Goal: Information Seeking & Learning: Learn about a topic

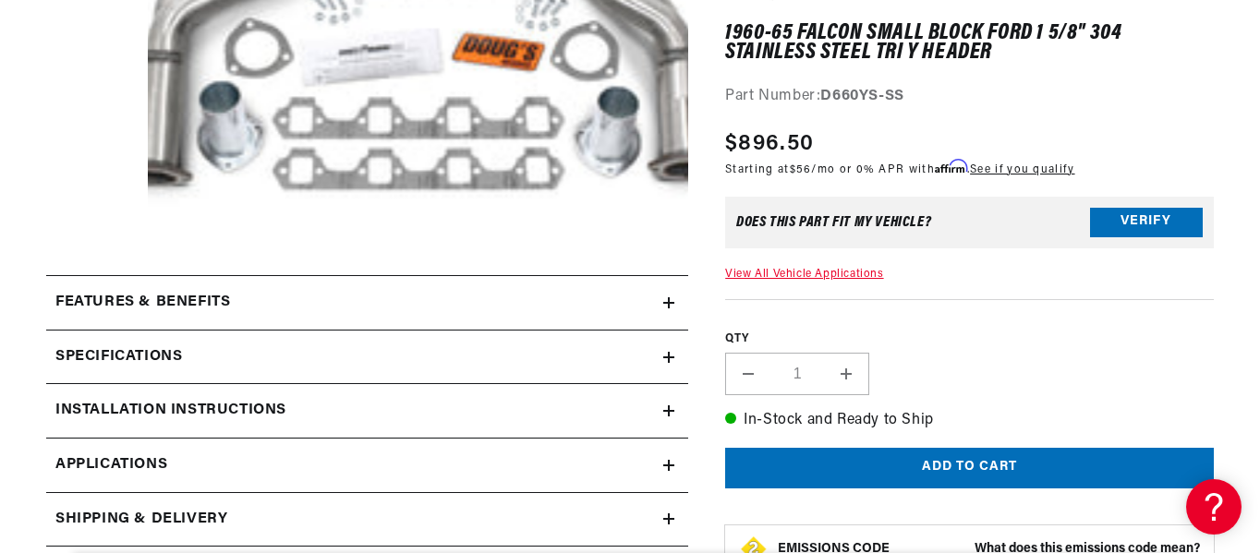
click at [661, 360] on div "Specifications" at bounding box center [354, 358] width 617 height 24
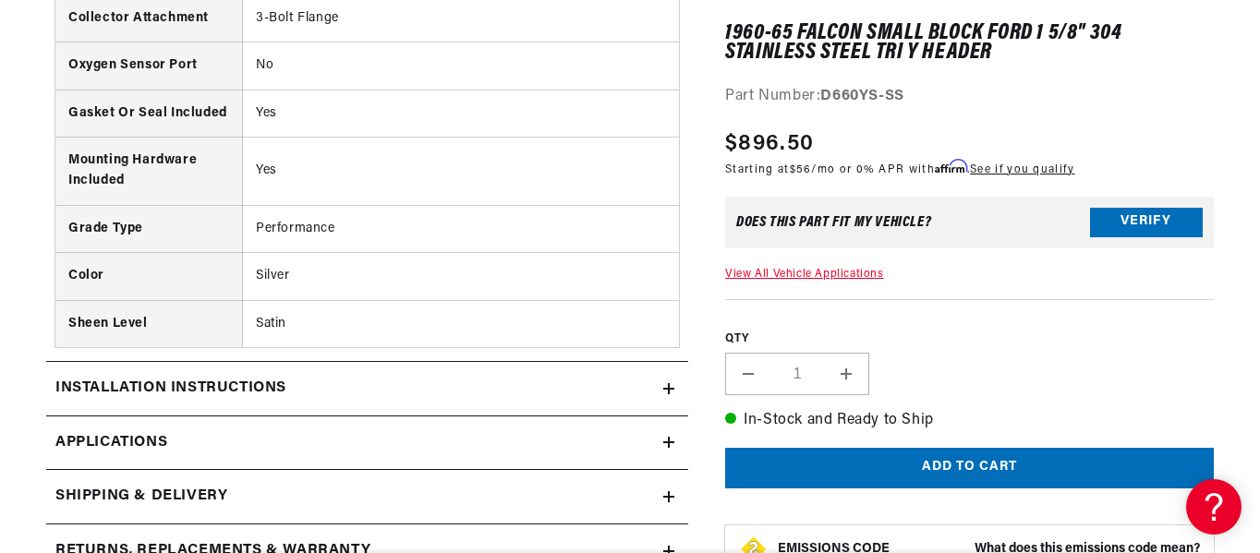
scroll to position [1294, 0]
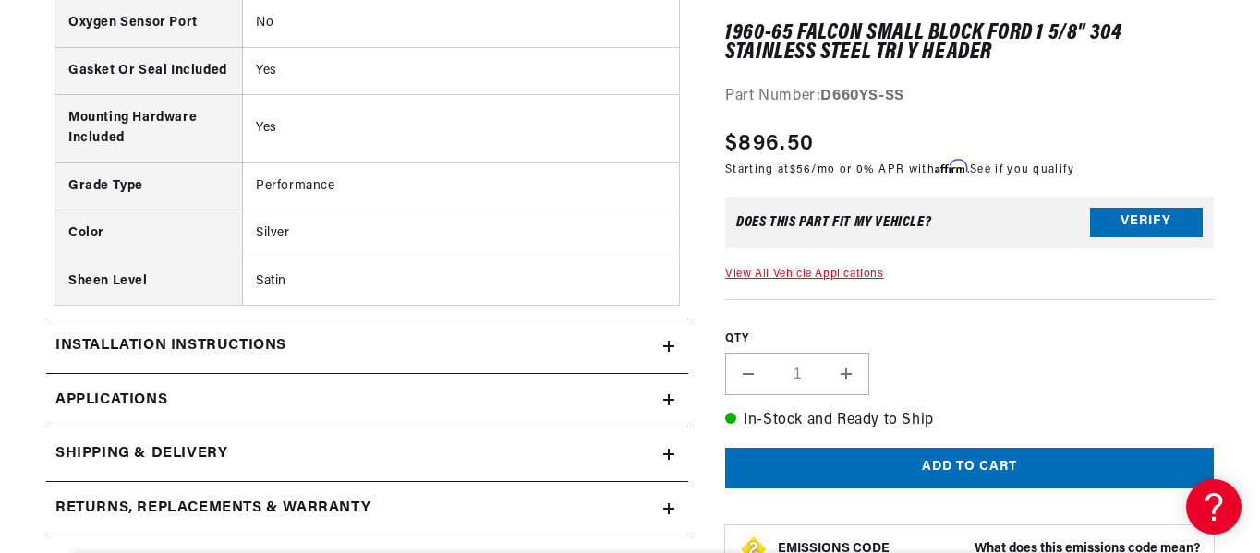
click at [676, 405] on link "Applications" at bounding box center [367, 401] width 642 height 55
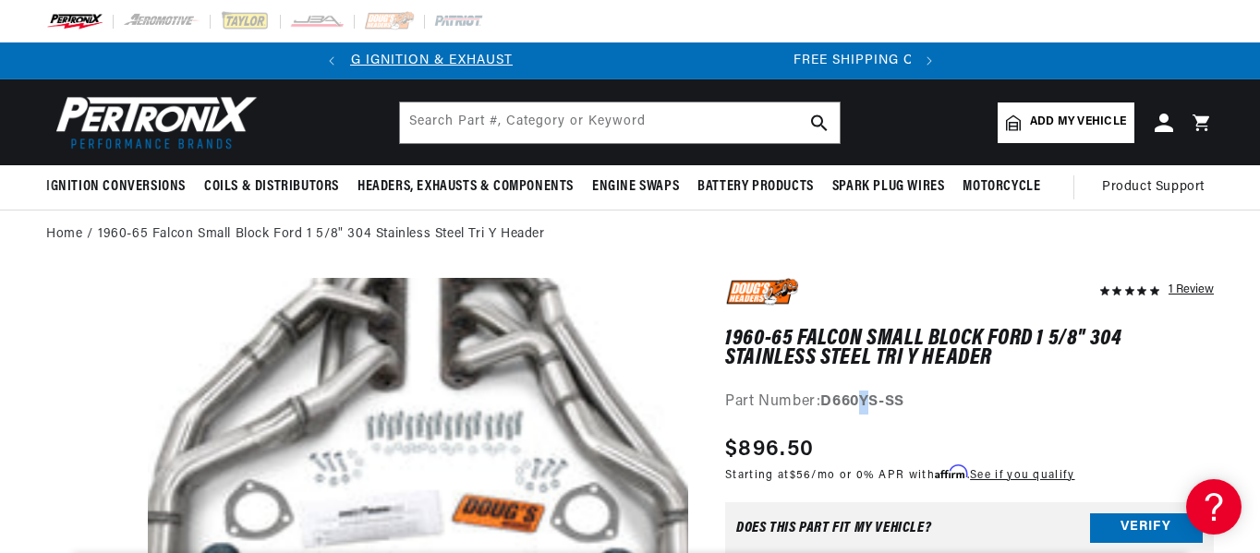
drag, startPoint x: 861, startPoint y: 401, endPoint x: 875, endPoint y: 418, distance: 21.6
click at [876, 405] on strong "D660YS-SS" at bounding box center [861, 402] width 83 height 15
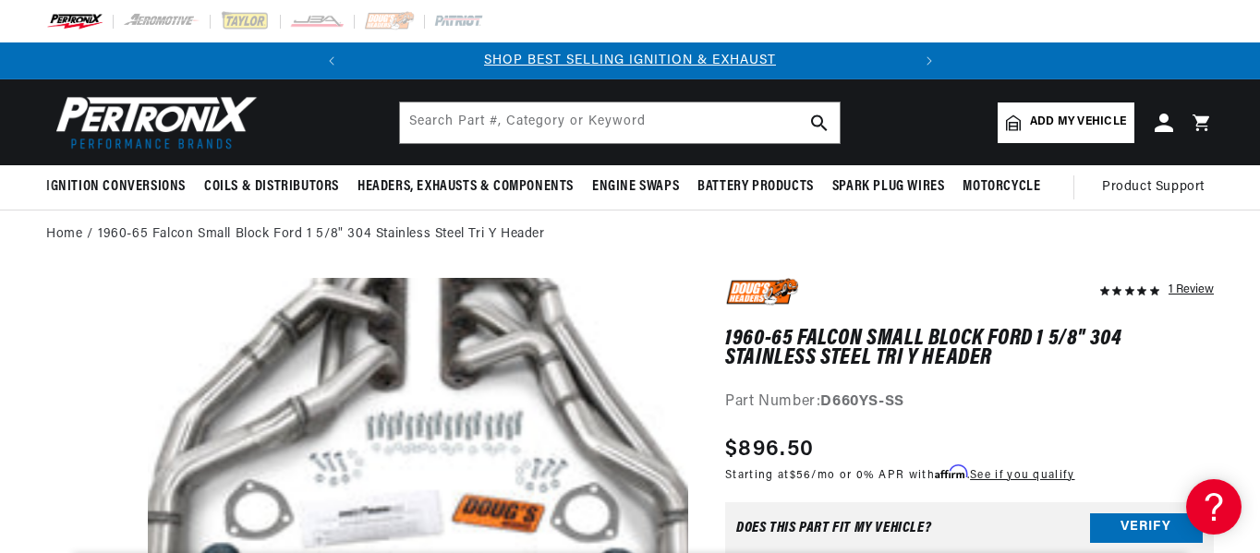
click at [923, 412] on div "Part Number: D660YS-SS" at bounding box center [969, 403] width 489 height 24
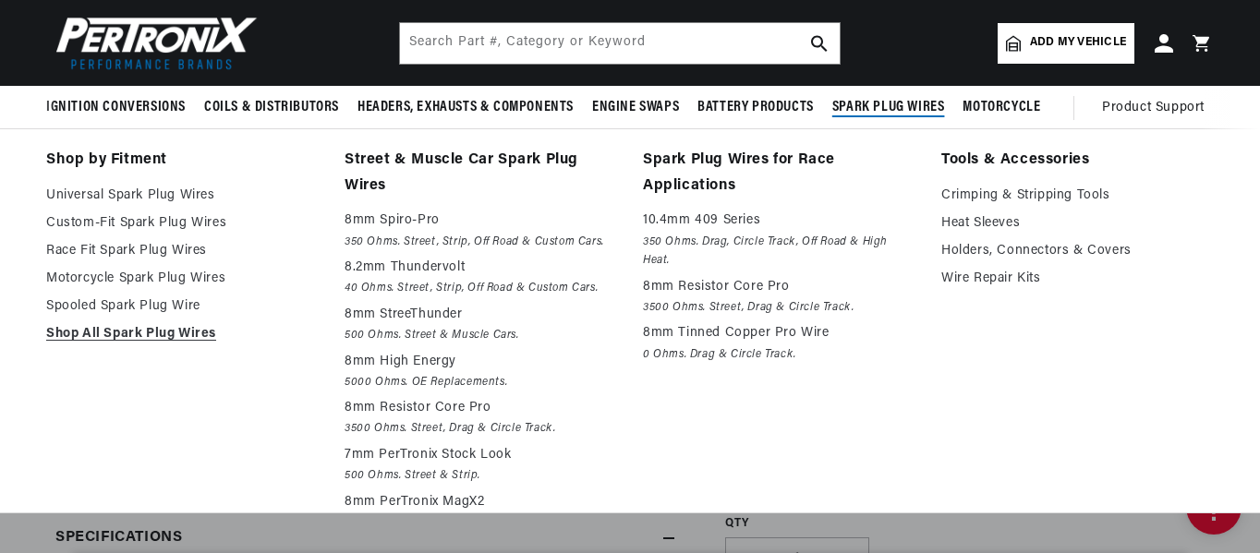
scroll to position [277, 0]
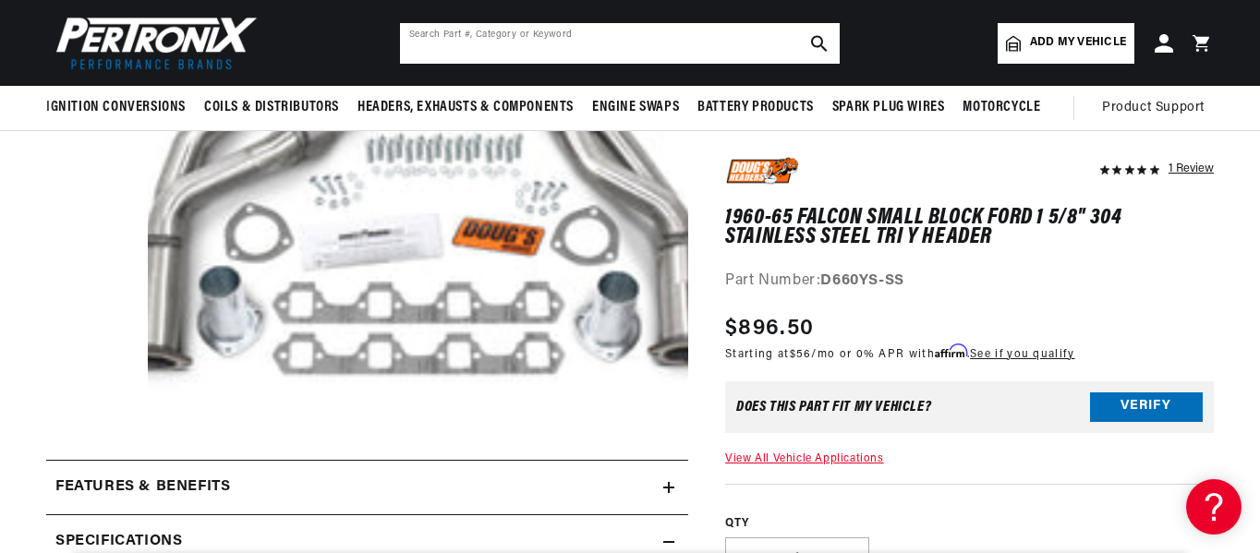
click at [590, 46] on input "text" at bounding box center [620, 43] width 440 height 41
type input "d669-ya"
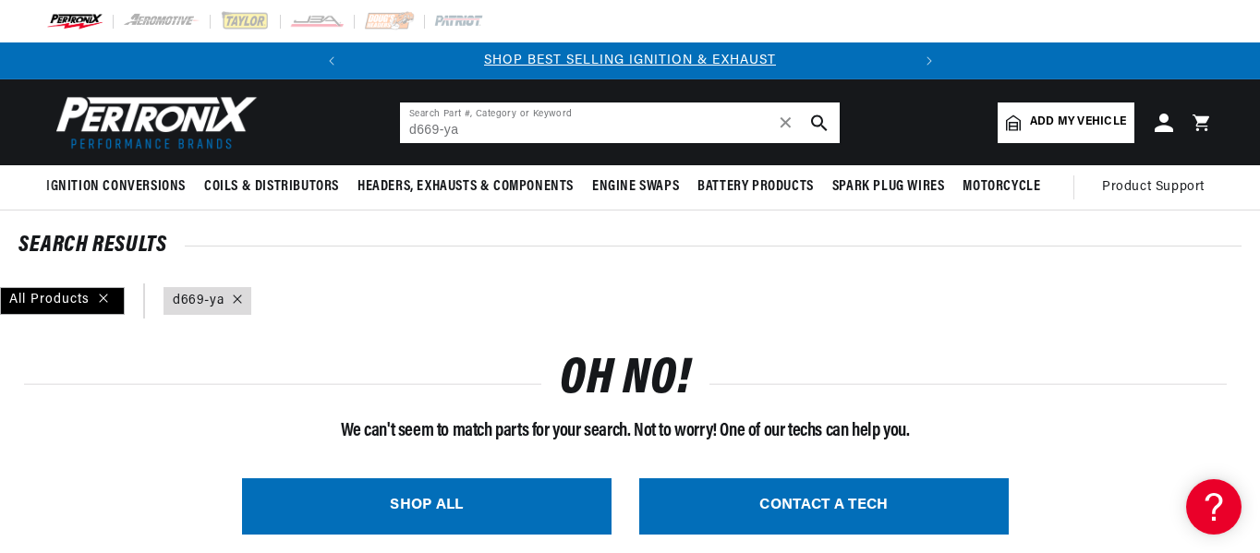
click at [438, 122] on input "d669-ya" at bounding box center [620, 123] width 440 height 41
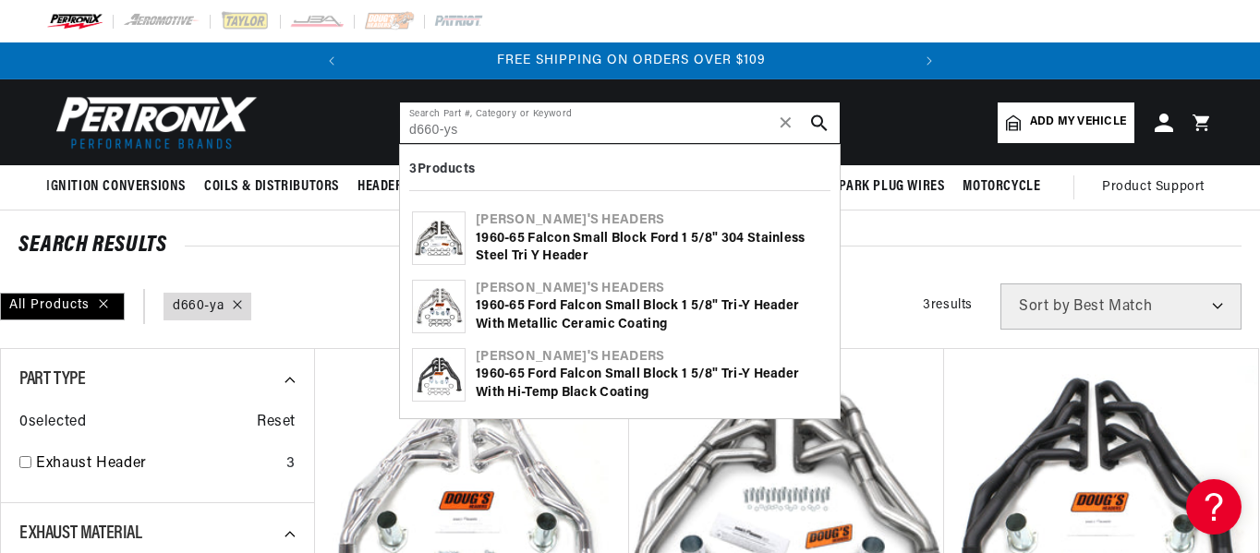
type input "d660-ys"
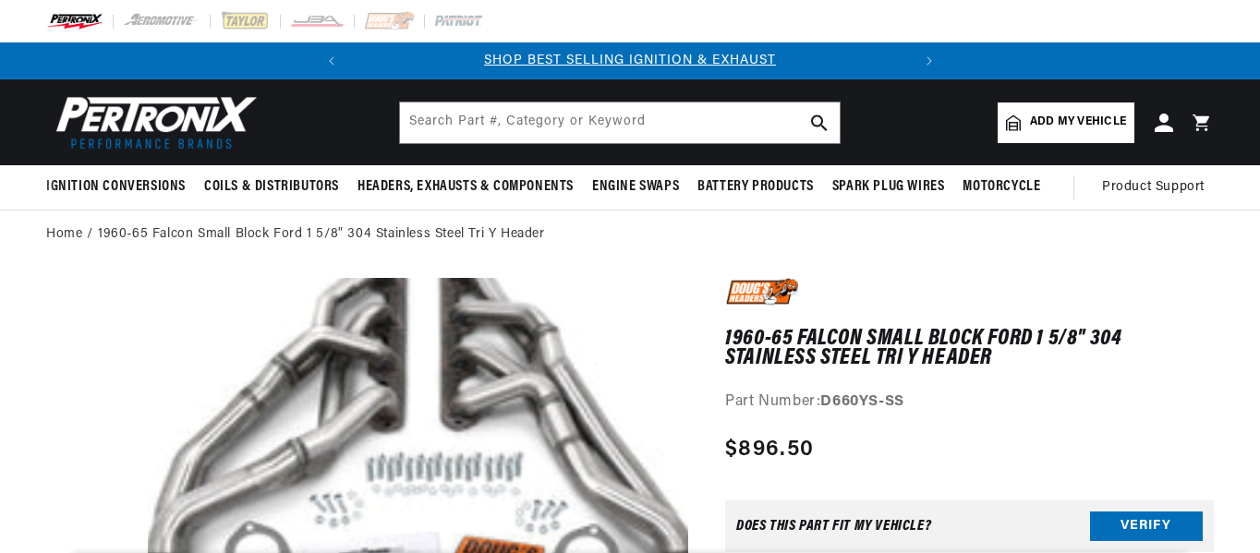
click at [910, 395] on div "Part Number: D660YS-SS" at bounding box center [969, 403] width 489 height 24
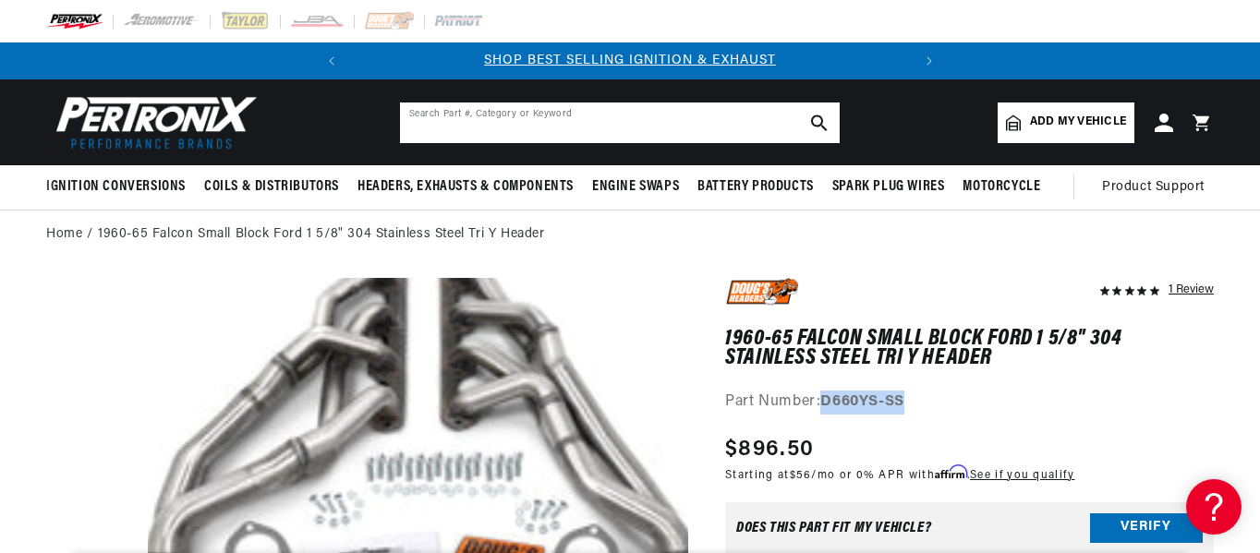
click at [529, 111] on input "text" at bounding box center [620, 123] width 440 height 41
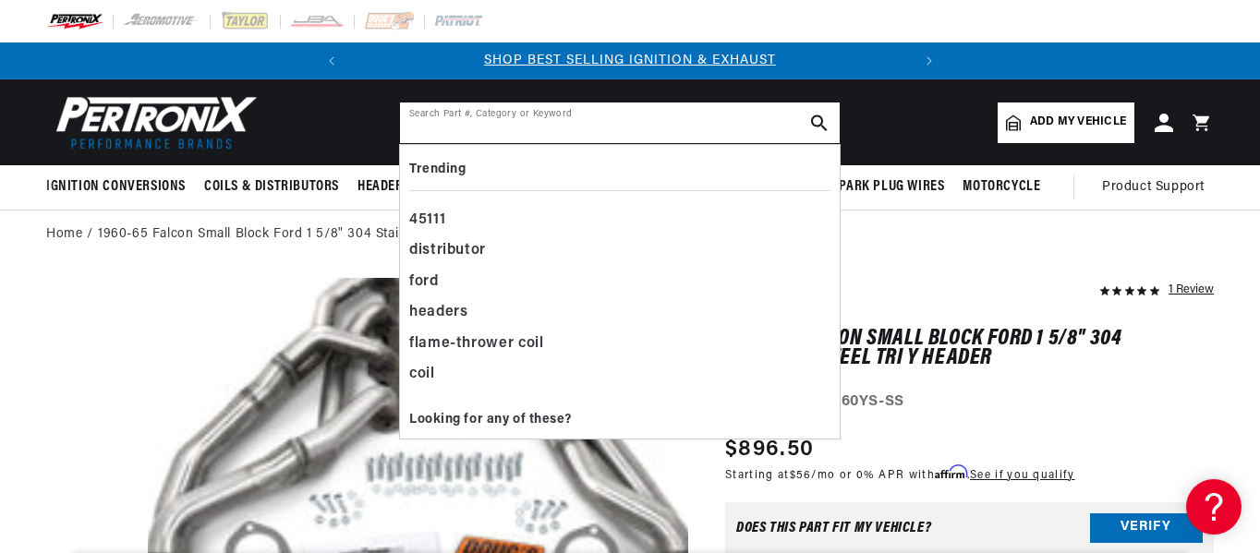
paste input "D660YS-SS"
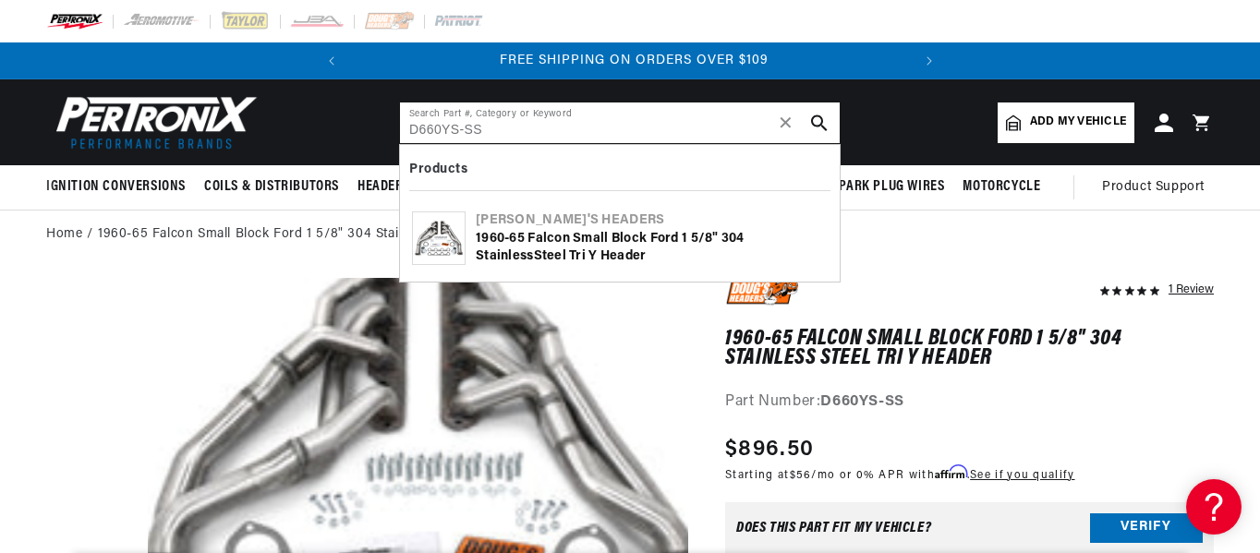
scroll to position [0, 560]
click at [455, 129] on input "D660YS-SS" at bounding box center [620, 123] width 440 height 41
type input "D660Ya-SS"
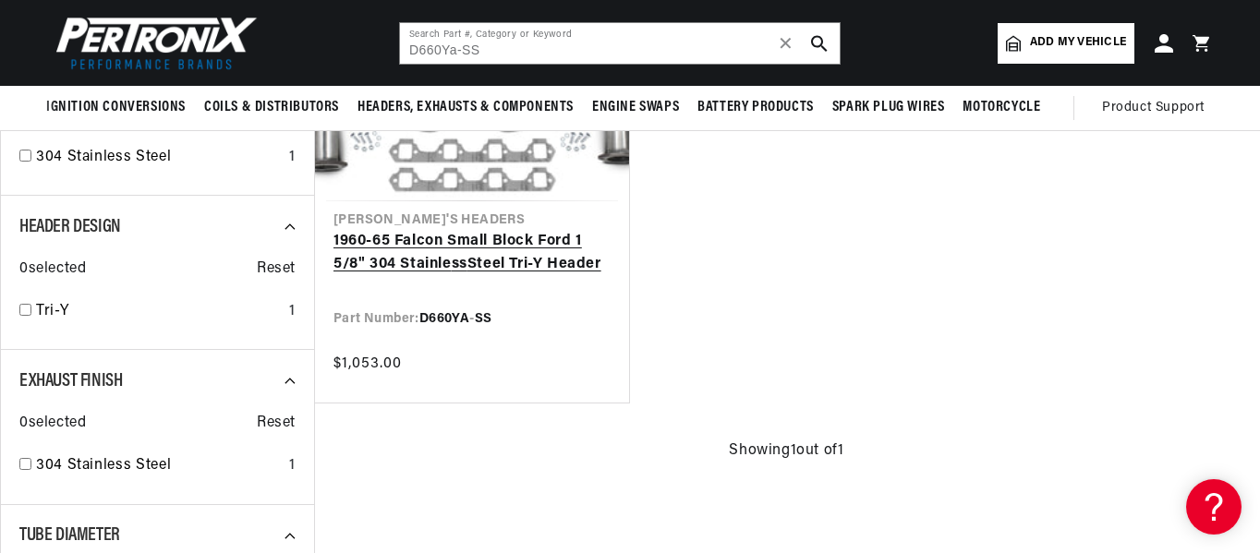
scroll to position [0, 560]
click at [488, 240] on link "1960-65 Falcon Small Block Ford 1 5/8" 304 Stainle ss Steel Tri-Y Header" at bounding box center [472, 253] width 277 height 47
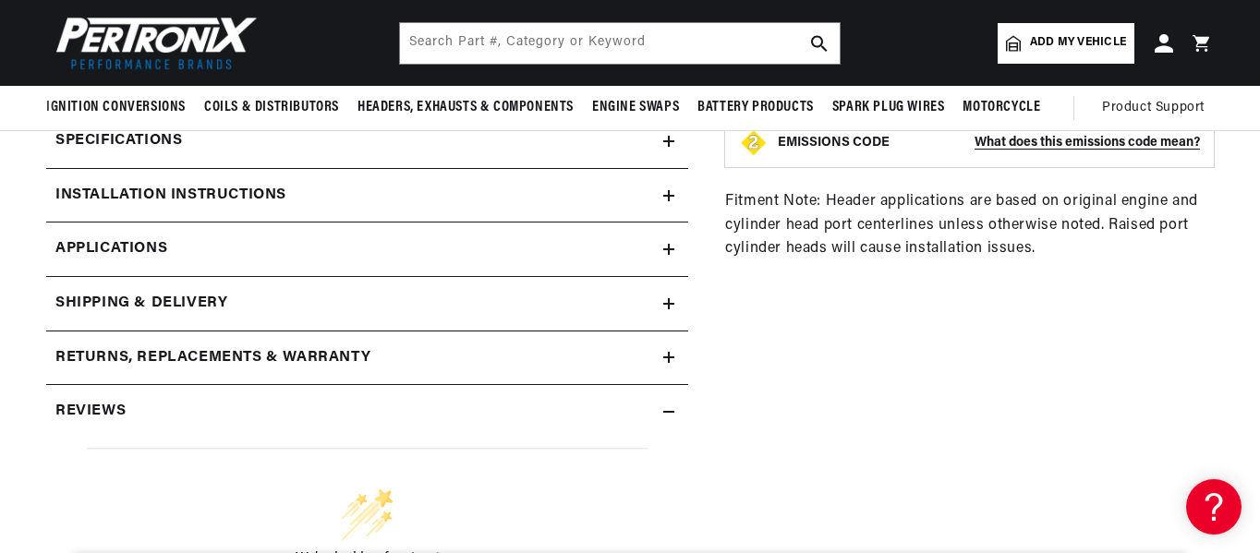
scroll to position [0, 53]
click at [671, 246] on icon at bounding box center [668, 249] width 11 height 11
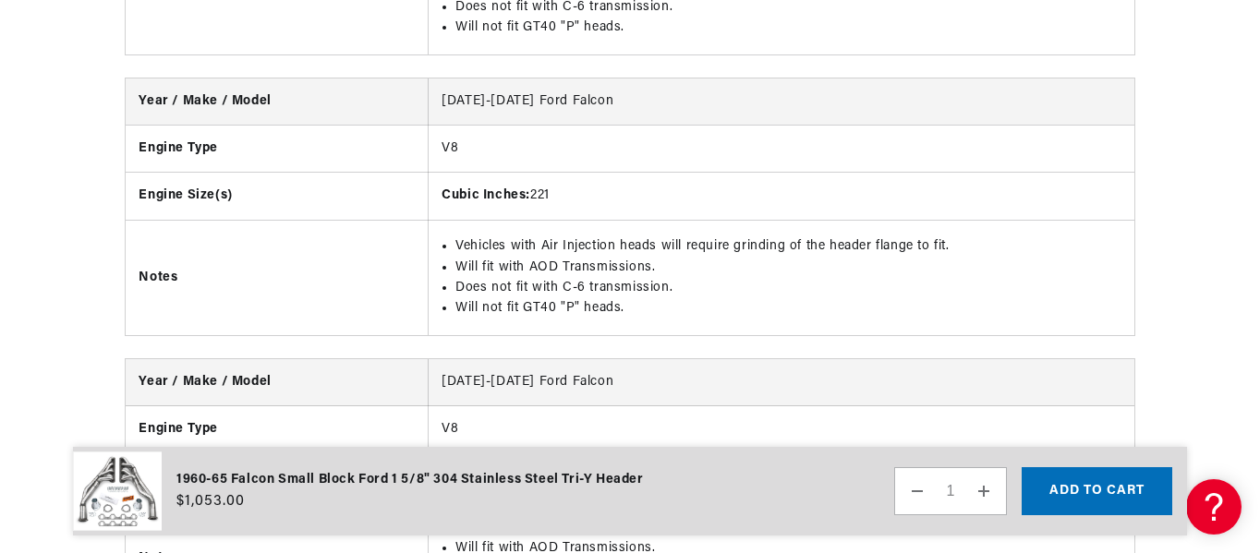
click at [836, 300] on li "Will not fit GT40 "P" heads." at bounding box center [788, 308] width 665 height 20
drag, startPoint x: 456, startPoint y: 285, endPoint x: 665, endPoint y: 293, distance: 209.0
click at [665, 293] on li "Does not fit with C-6 transmission." at bounding box center [788, 288] width 665 height 20
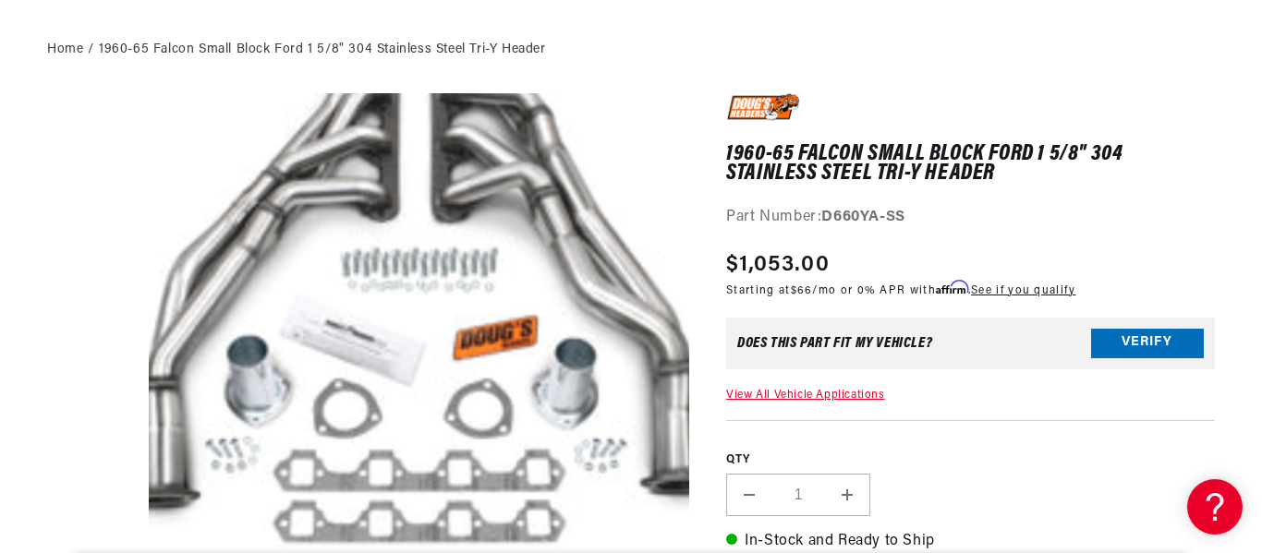
scroll to position [370, 0]
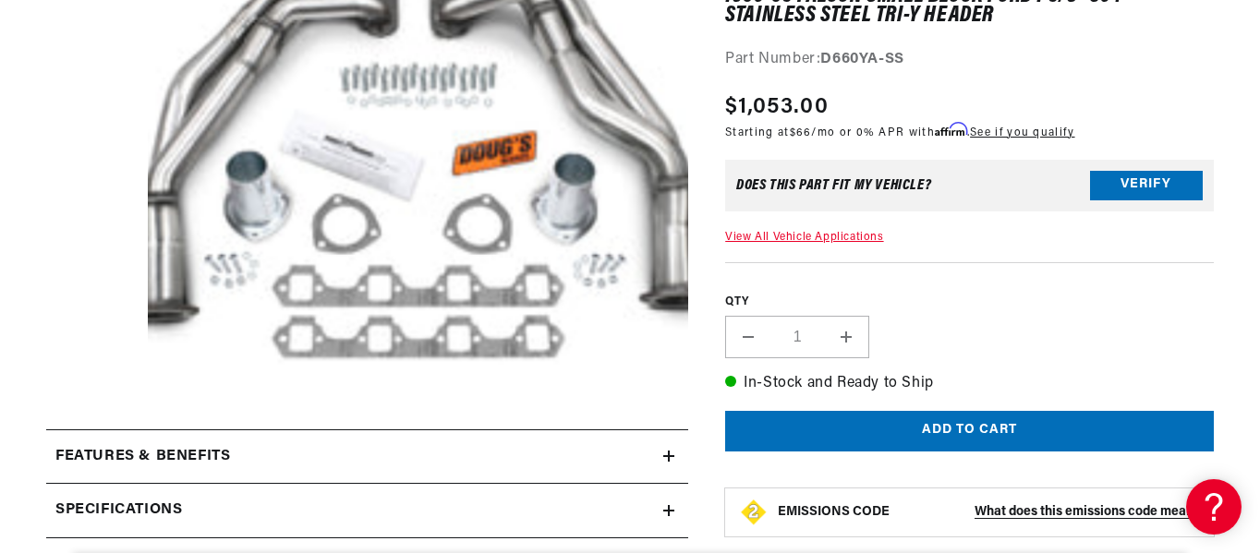
click at [93, 383] on button "Open media 1 in modal" at bounding box center [93, 383] width 0 height 0
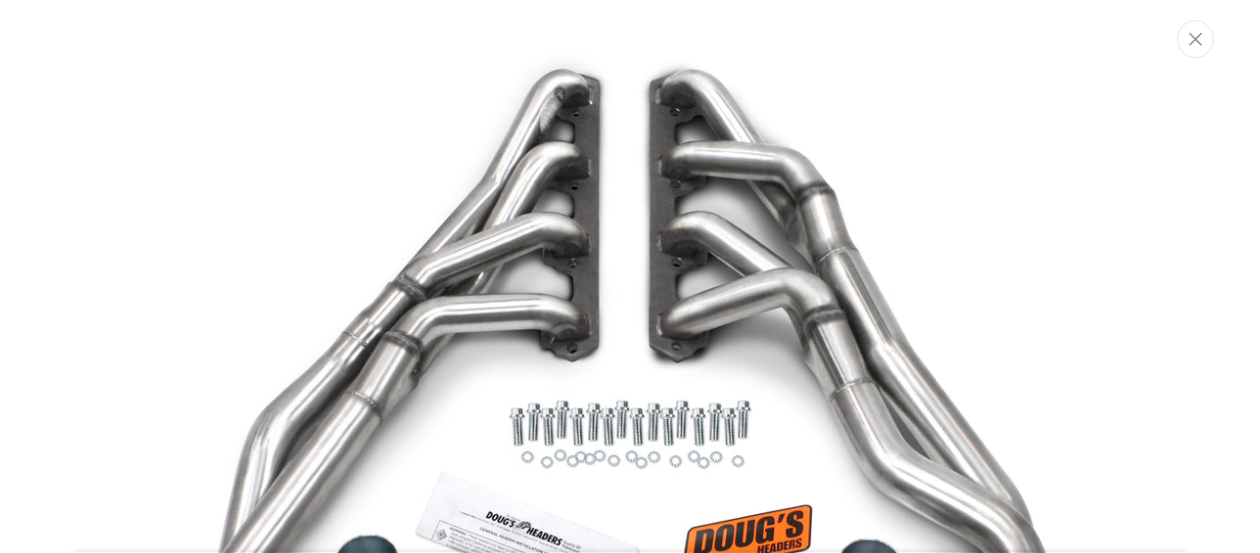
scroll to position [0, 560]
click at [535, 222] on img "Media gallery" at bounding box center [631, 456] width 998 height 876
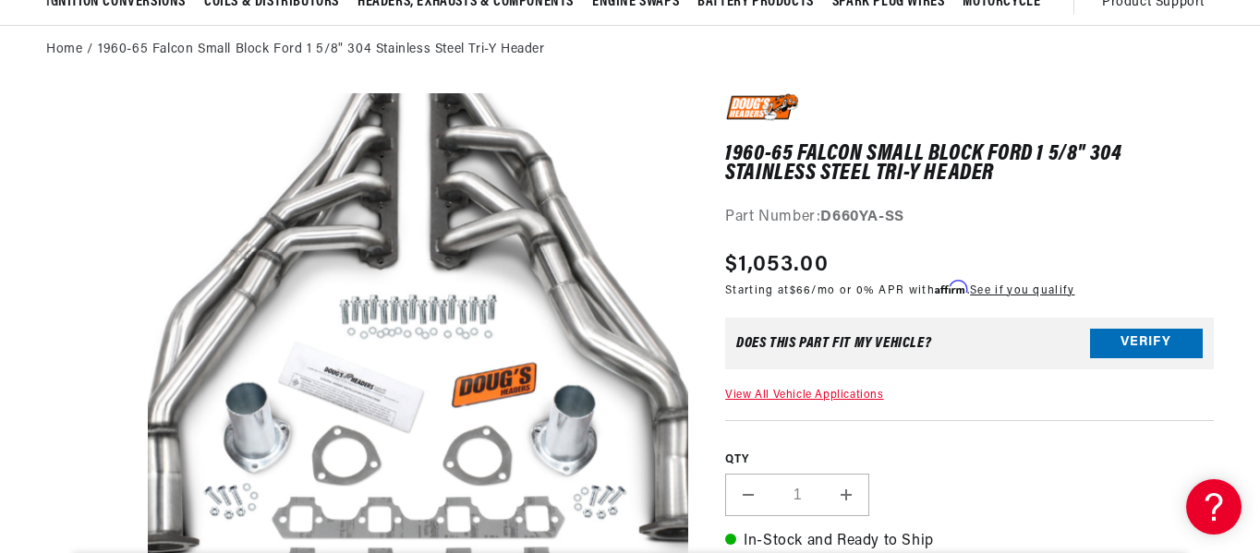
scroll to position [0, 559]
